Goal: Task Accomplishment & Management: Use online tool/utility

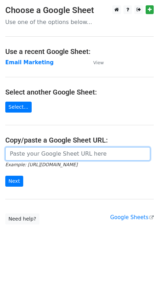
click at [44, 149] on input "url" at bounding box center [77, 153] width 145 height 13
type input "[URL][DOMAIN_NAME]"
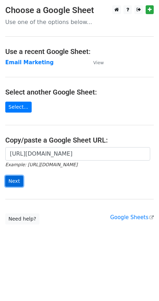
click at [17, 180] on input "Next" at bounding box center [14, 181] width 18 height 11
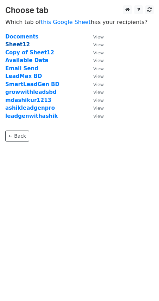
click at [19, 43] on strong "Sheet12" at bounding box center [17, 44] width 25 height 6
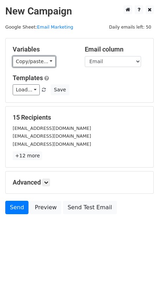
drag, startPoint x: 44, startPoint y: 59, endPoint x: 53, endPoint y: 59, distance: 8.8
click at [44, 59] on link "Copy/paste..." at bounding box center [34, 61] width 43 height 11
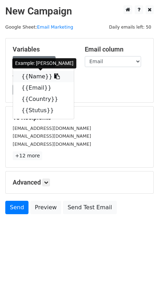
click at [54, 76] on icon at bounding box center [57, 76] width 6 height 6
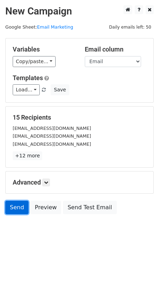
click at [16, 208] on link "Send" at bounding box center [16, 207] width 23 height 13
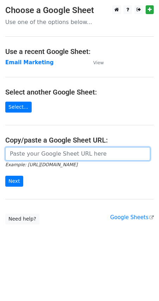
click at [24, 155] on input "url" at bounding box center [77, 153] width 145 height 13
type input "https://docs.google.com/spreadsheets/d/1xL6TpCDV6I8u0ZLJNyeDzG9gA4aAWzyqnMKZojC…"
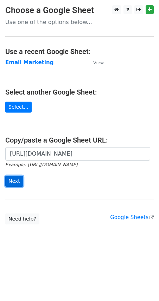
click at [20, 177] on input "Next" at bounding box center [14, 181] width 18 height 11
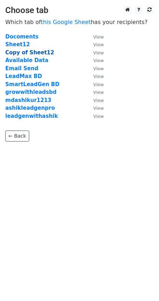
click at [33, 51] on strong "Copy of Sheet12" at bounding box center [29, 52] width 49 height 6
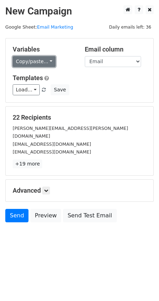
click at [45, 60] on link "Copy/paste..." at bounding box center [34, 61] width 43 height 11
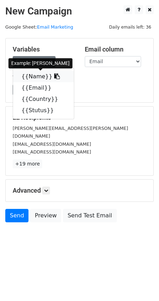
click at [54, 75] on icon at bounding box center [57, 76] width 6 height 6
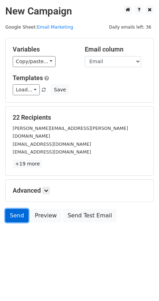
click at [19, 209] on link "Send" at bounding box center [16, 215] width 23 height 13
